Goal: Transaction & Acquisition: Purchase product/service

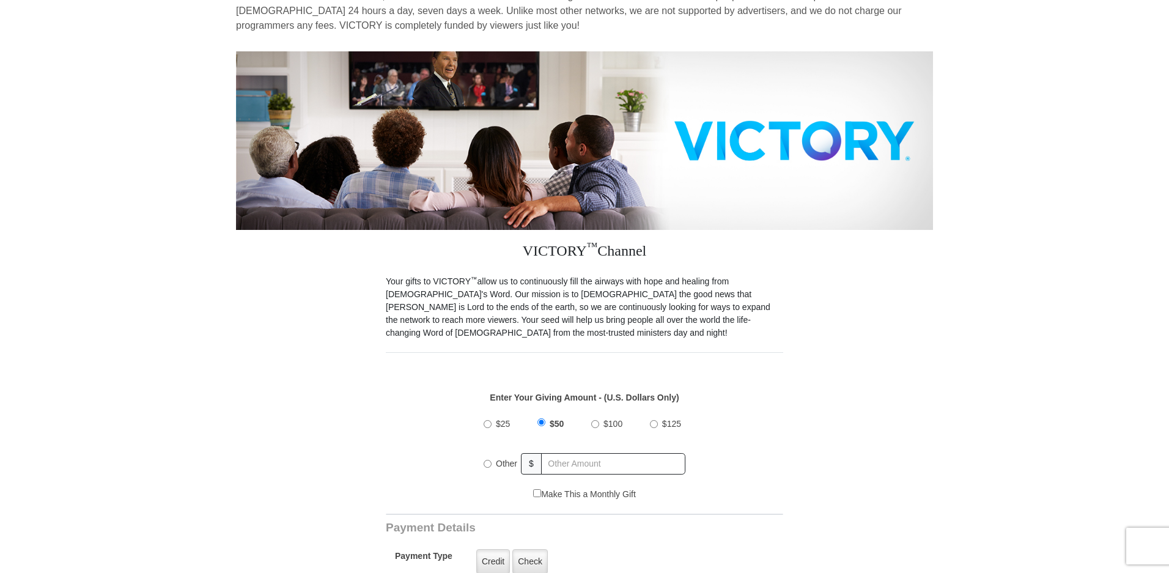
scroll to position [110, 0]
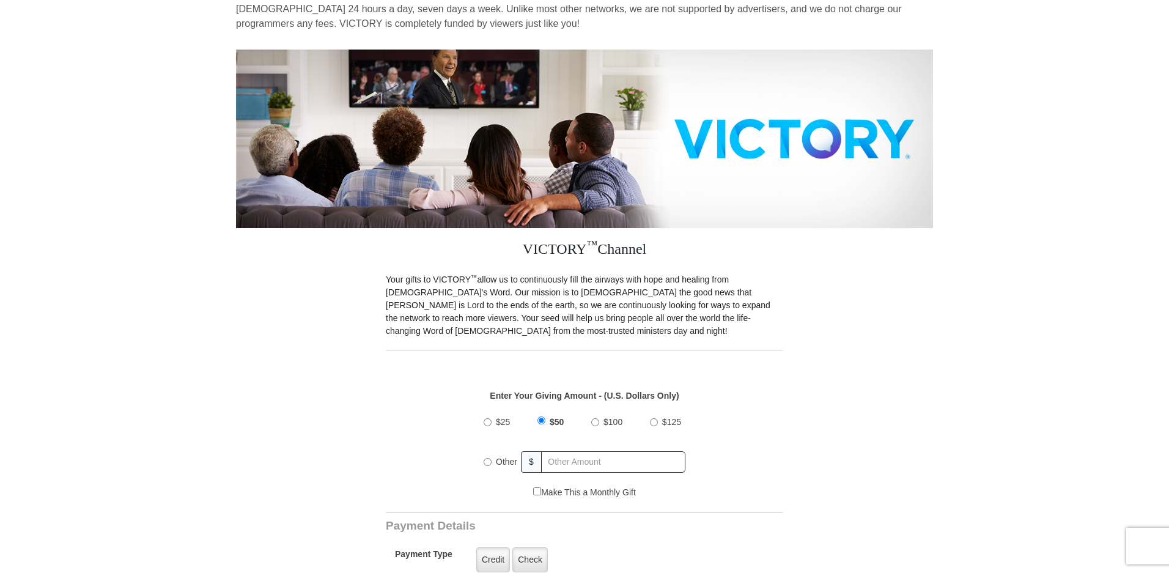
click at [490, 458] on input "Other" at bounding box center [487, 462] width 8 height 8
radio input "true"
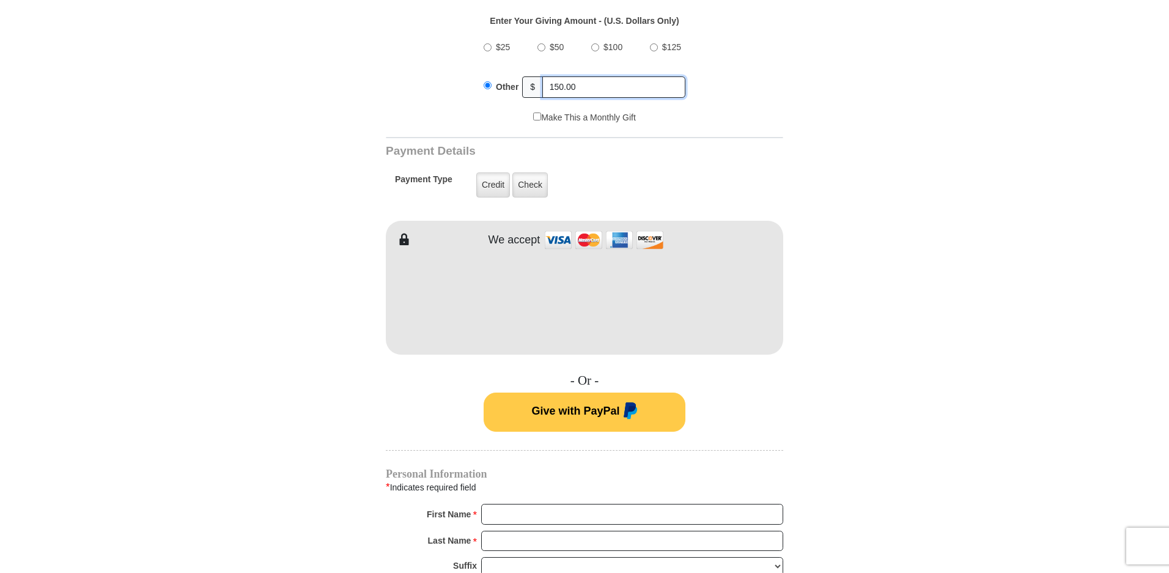
scroll to position [490, 0]
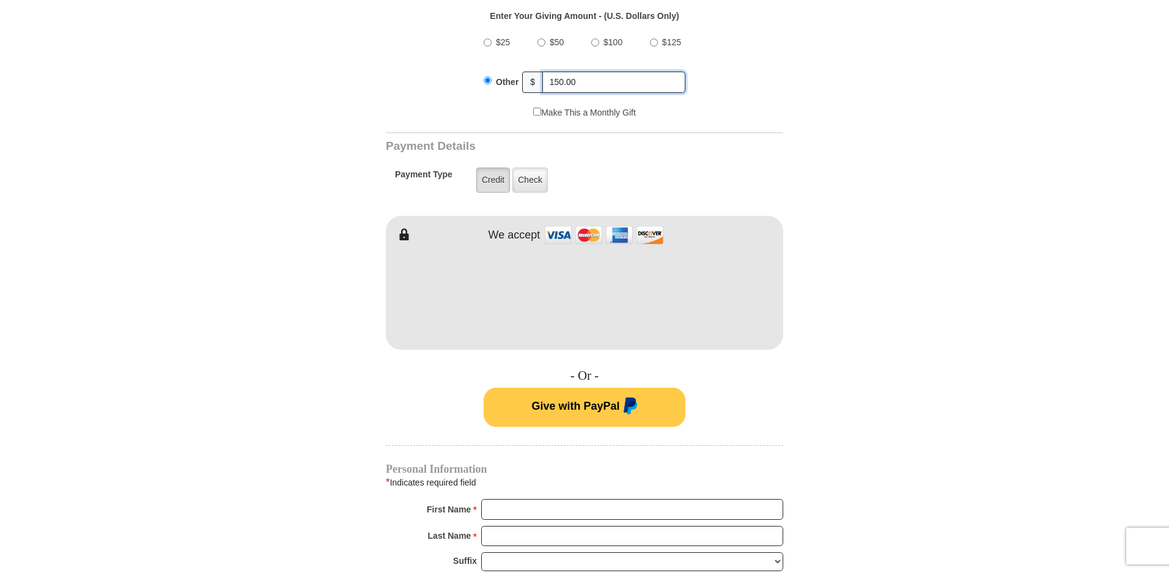
type input "150.00"
click at [485, 169] on label "Credit" at bounding box center [493, 179] width 34 height 25
click at [0, 0] on input "Credit" at bounding box center [0, 0] width 0 height 0
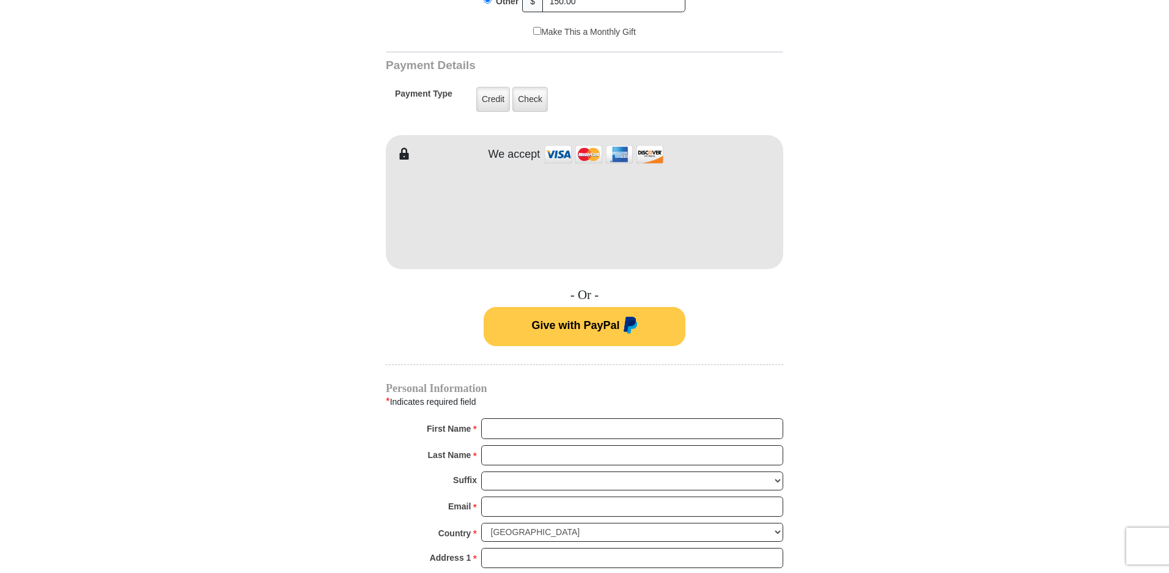
scroll to position [571, 0]
click at [580, 422] on input "First Name *" at bounding box center [632, 427] width 302 height 21
type input "Les and Tonia"
click at [568, 449] on input "Last Name *" at bounding box center [632, 454] width 302 height 21
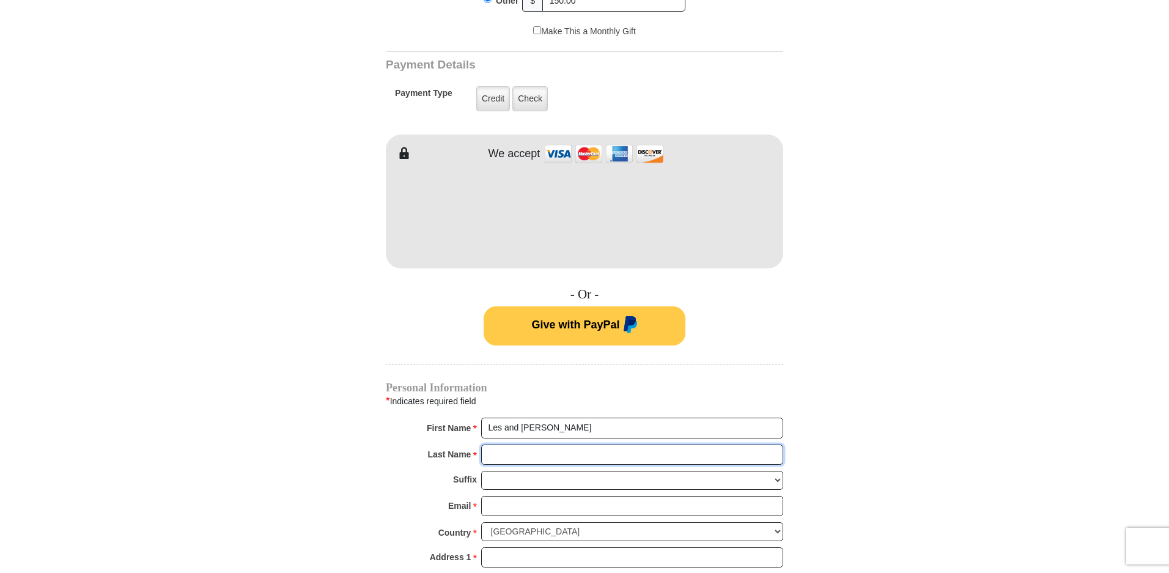
type input "Loper"
click at [518, 471] on select "Jr Sr I II III IV V VI" at bounding box center [632, 480] width 302 height 19
click at [512, 497] on input "Email *" at bounding box center [632, 506] width 302 height 21
type input "tonialoper@hotmail.com"
type input "1608 Ash Lane"
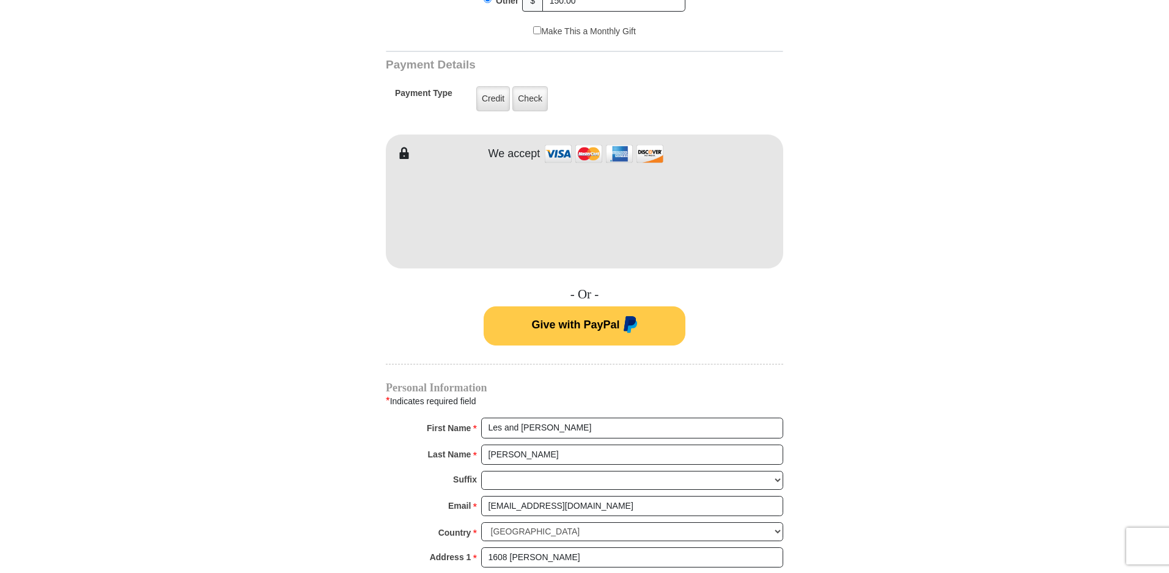
type input "Kilgore"
select select "TX"
type input "75662"
type input "9039850500"
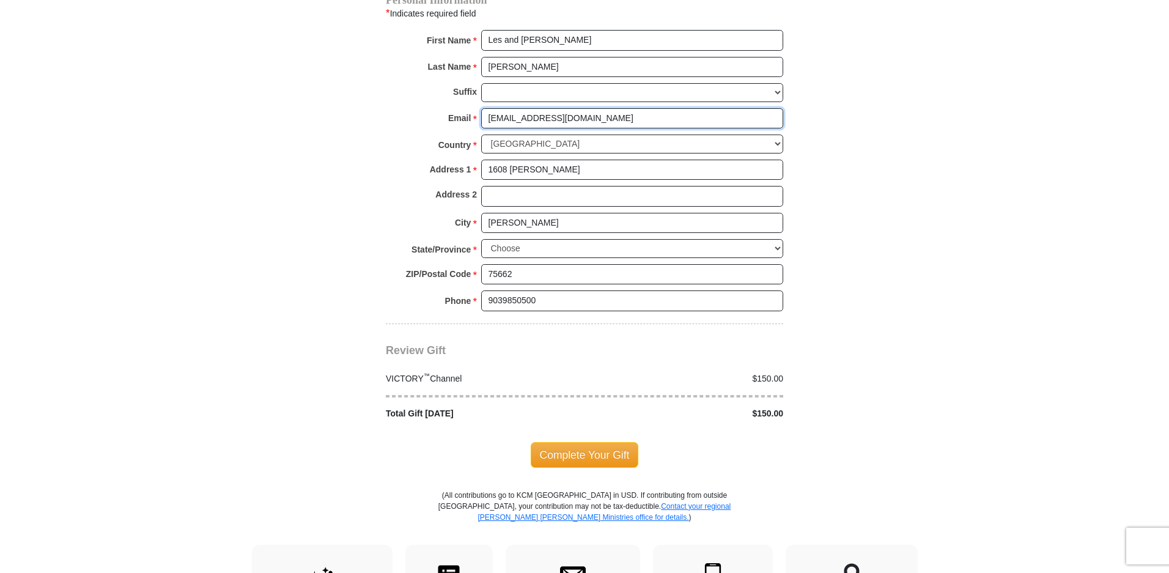
scroll to position [988, 0]
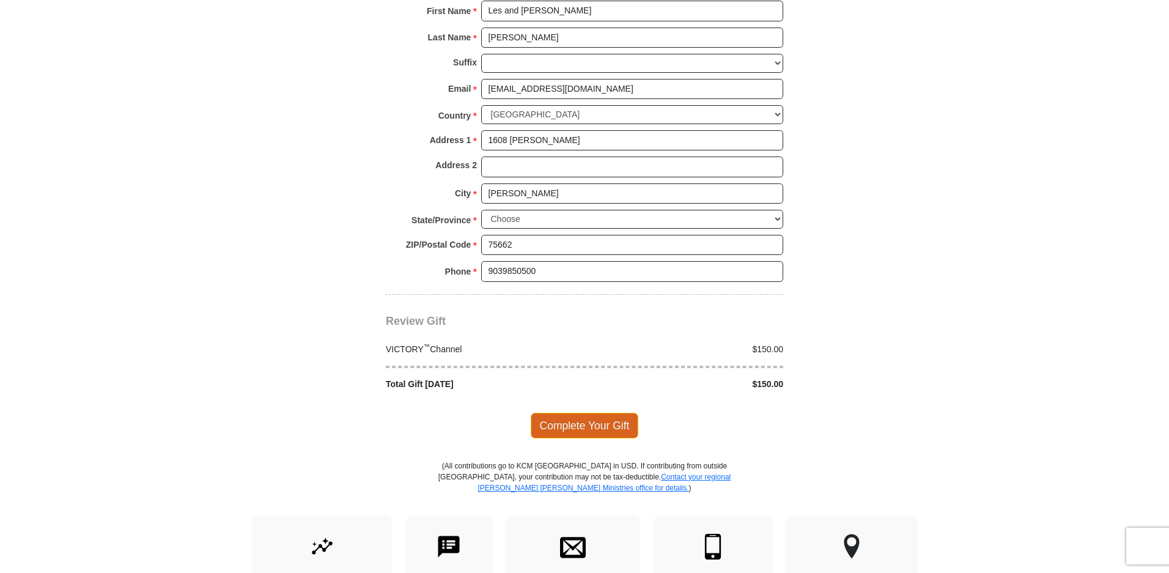
click at [610, 416] on span "Complete Your Gift" at bounding box center [584, 426] width 108 height 26
